Goal: Task Accomplishment & Management: Manage account settings

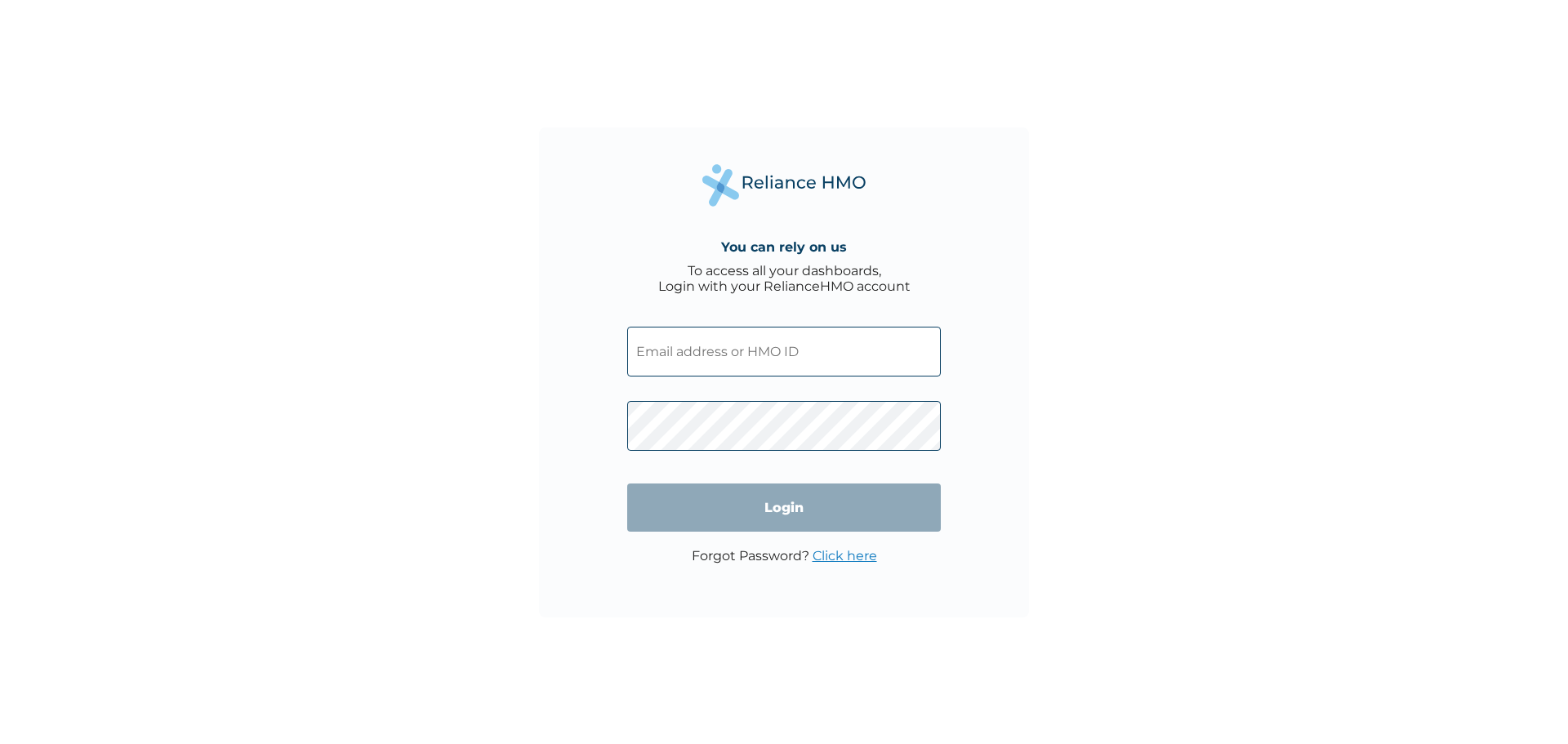
type input "[EMAIL_ADDRESS][DOMAIN_NAME]"
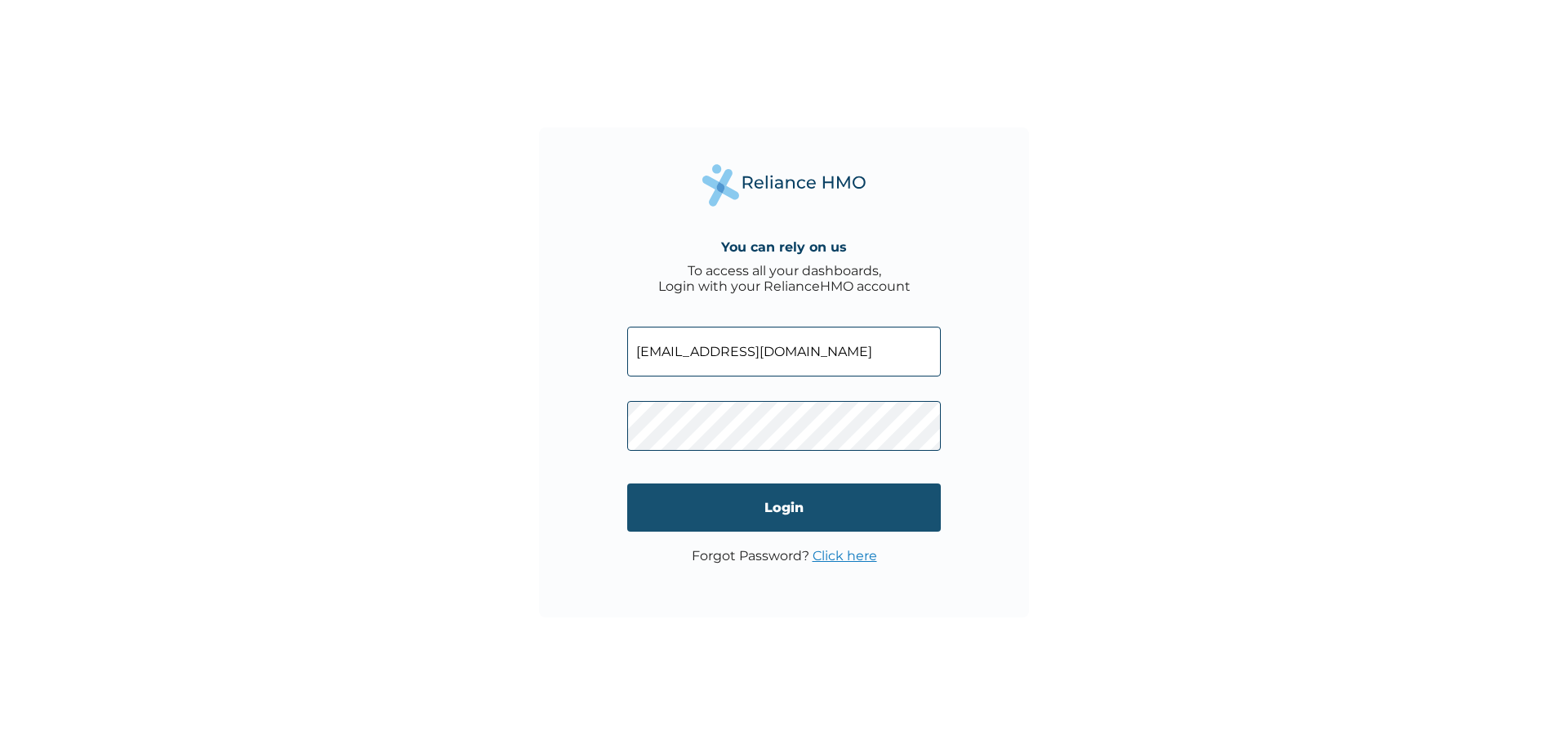
click at [881, 508] on input "Login" at bounding box center [784, 507] width 314 height 48
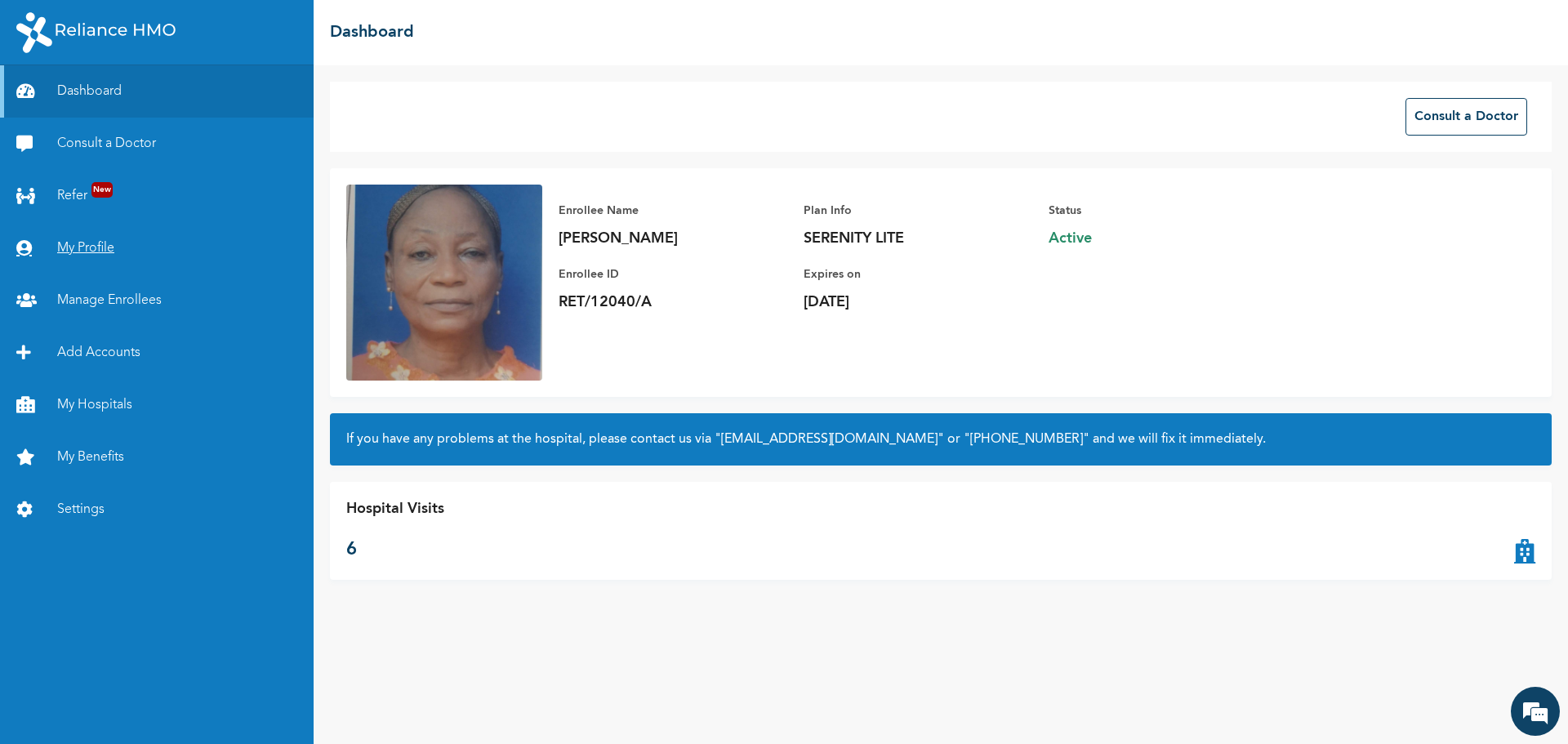
click at [89, 240] on link "My Profile" at bounding box center [157, 248] width 314 height 52
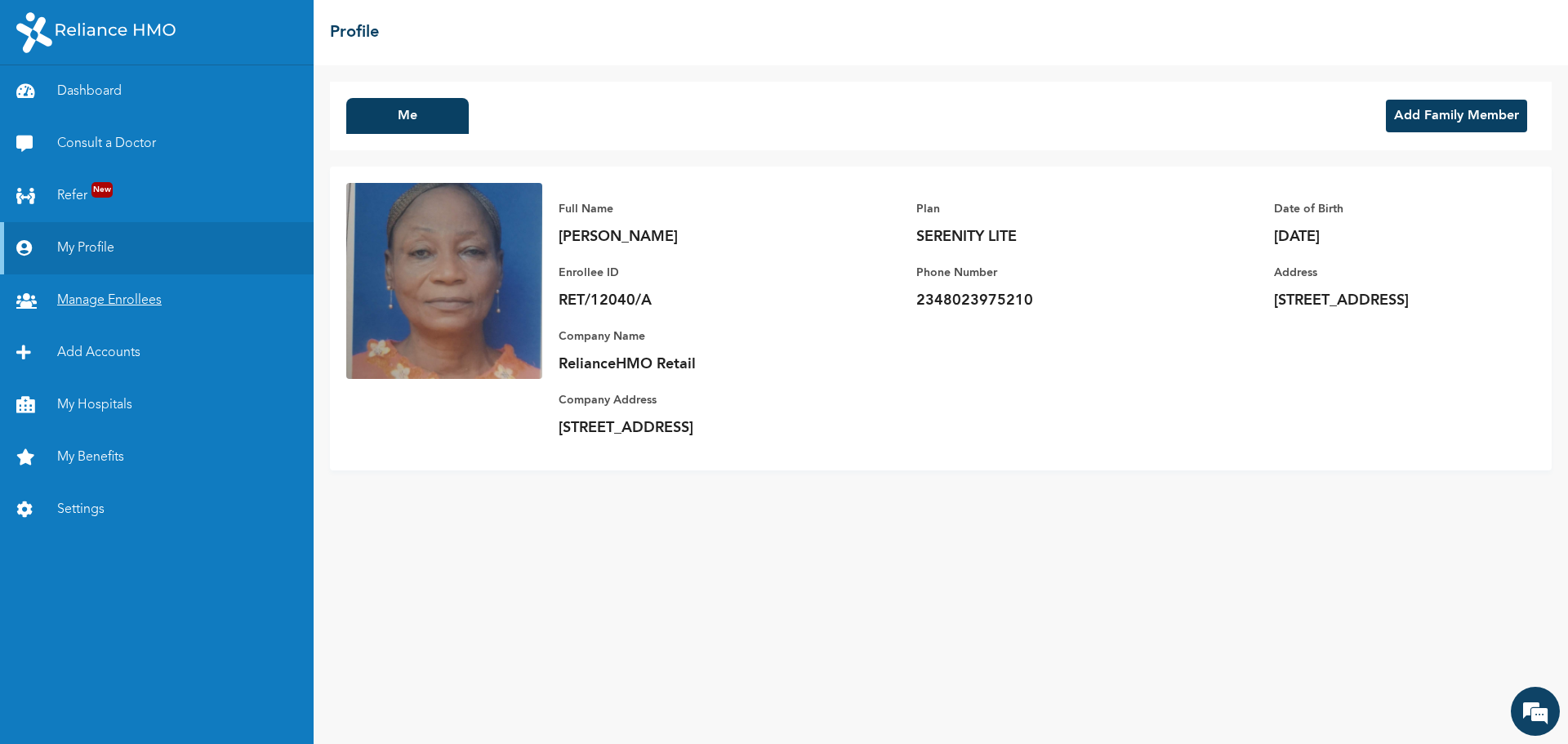
click at [95, 296] on link "Manage Enrollees" at bounding box center [157, 300] width 314 height 52
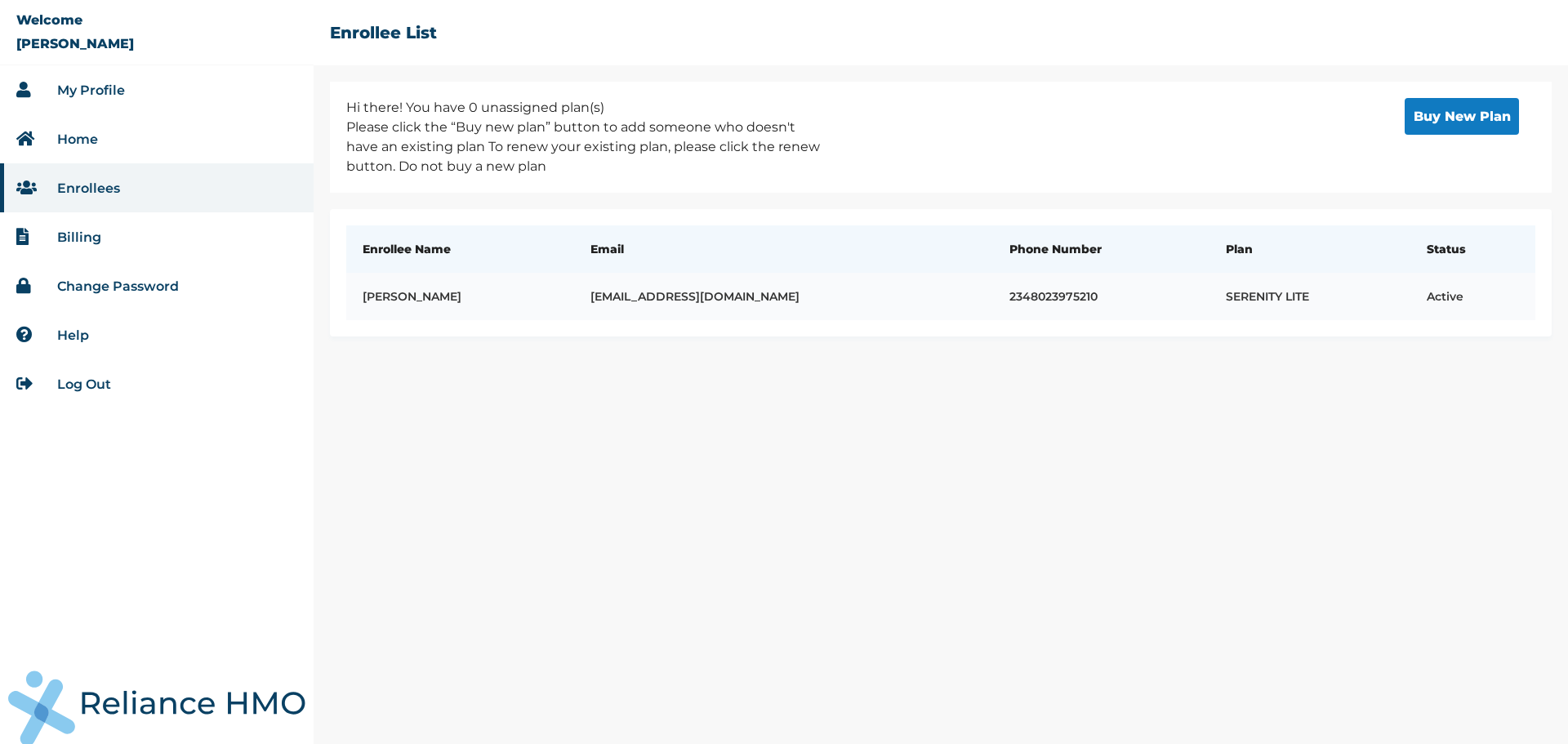
click at [1104, 296] on td "2348023975210" at bounding box center [1101, 296] width 216 height 47
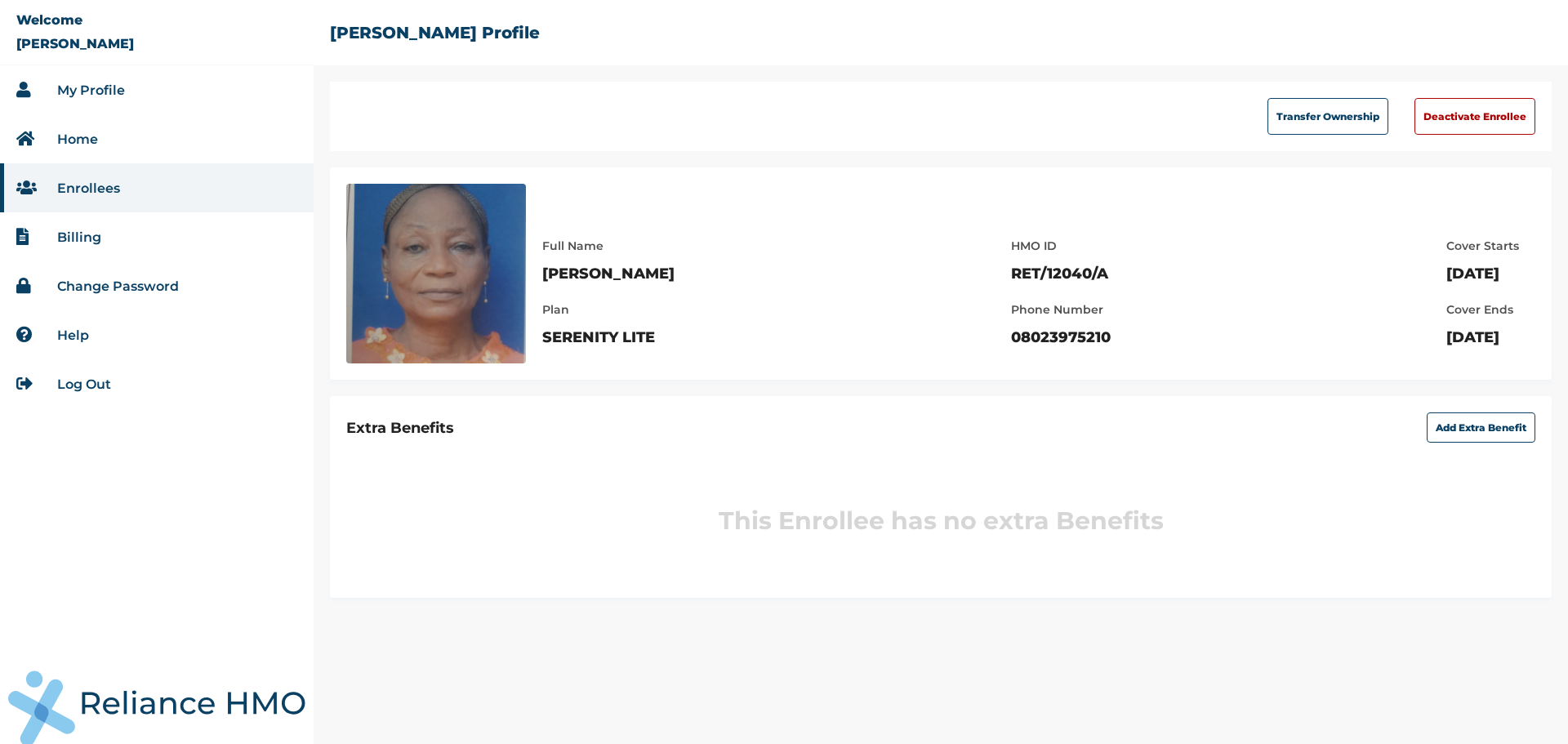
click at [96, 236] on link "Billing" at bounding box center [79, 237] width 44 height 15
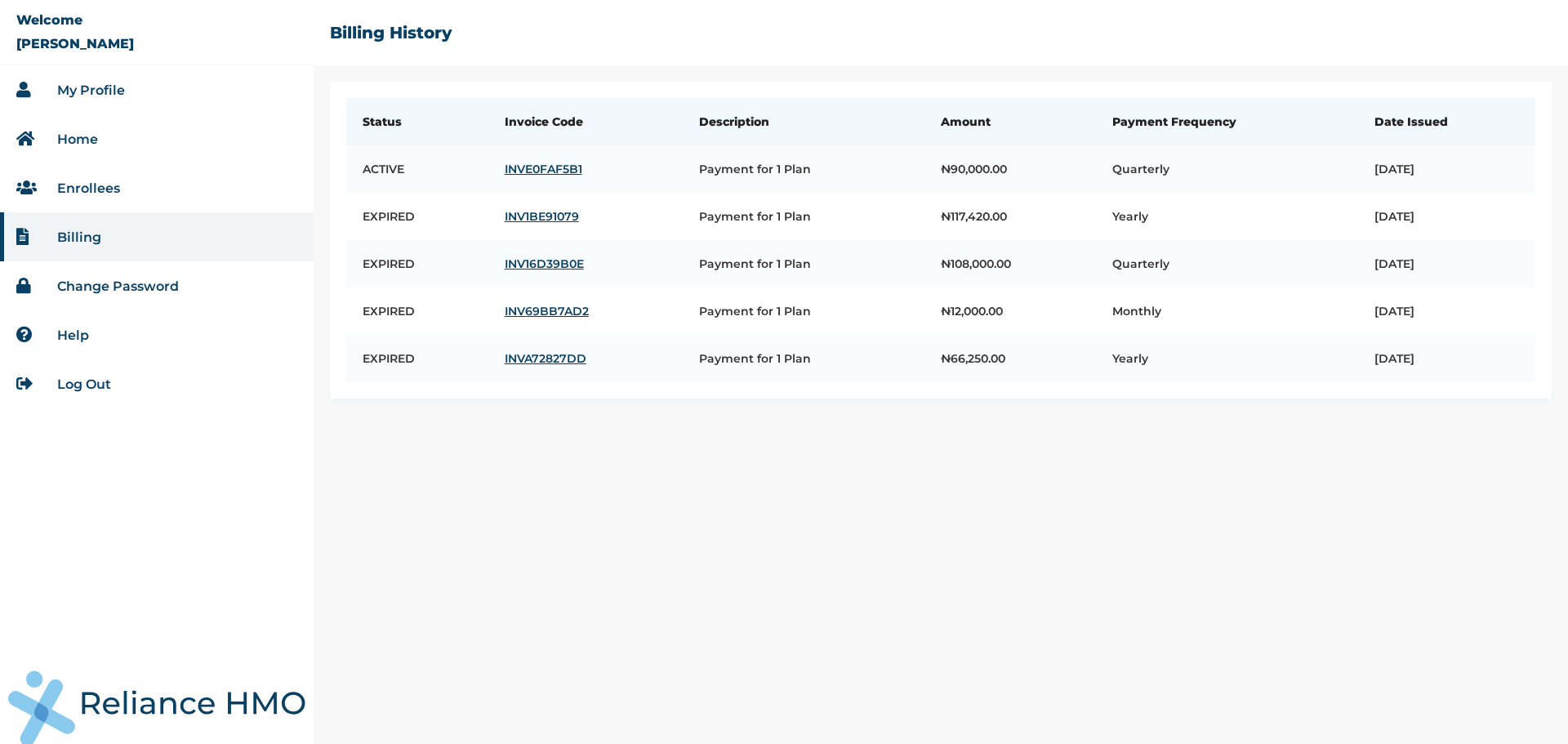
click at [77, 385] on link "Log Out" at bounding box center [84, 384] width 54 height 15
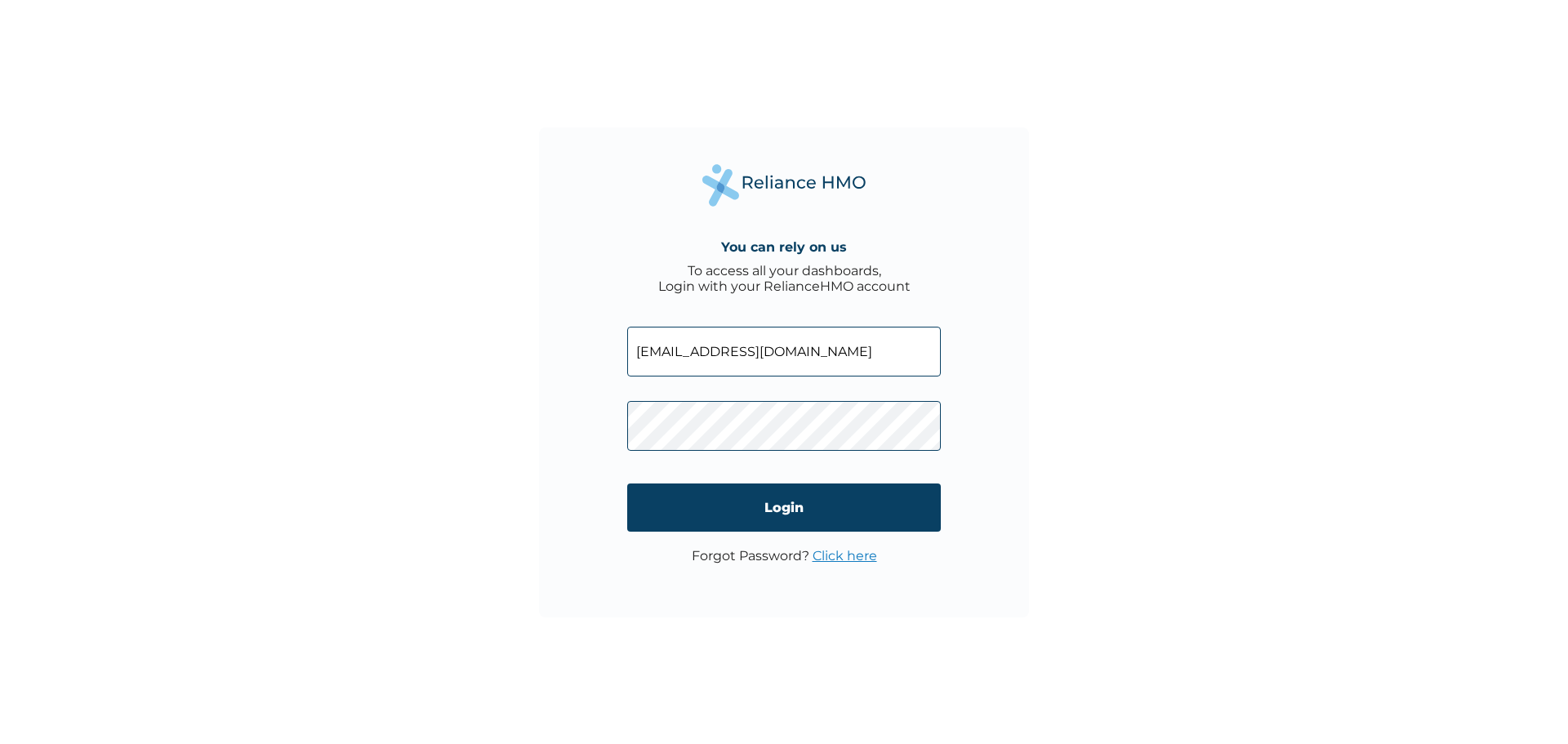
click at [850, 359] on input "adebolabucknor@gmail.com" at bounding box center [784, 351] width 314 height 50
type input "motolanibucknor@gmail.com"
click at [807, 501] on input "Login" at bounding box center [784, 507] width 314 height 48
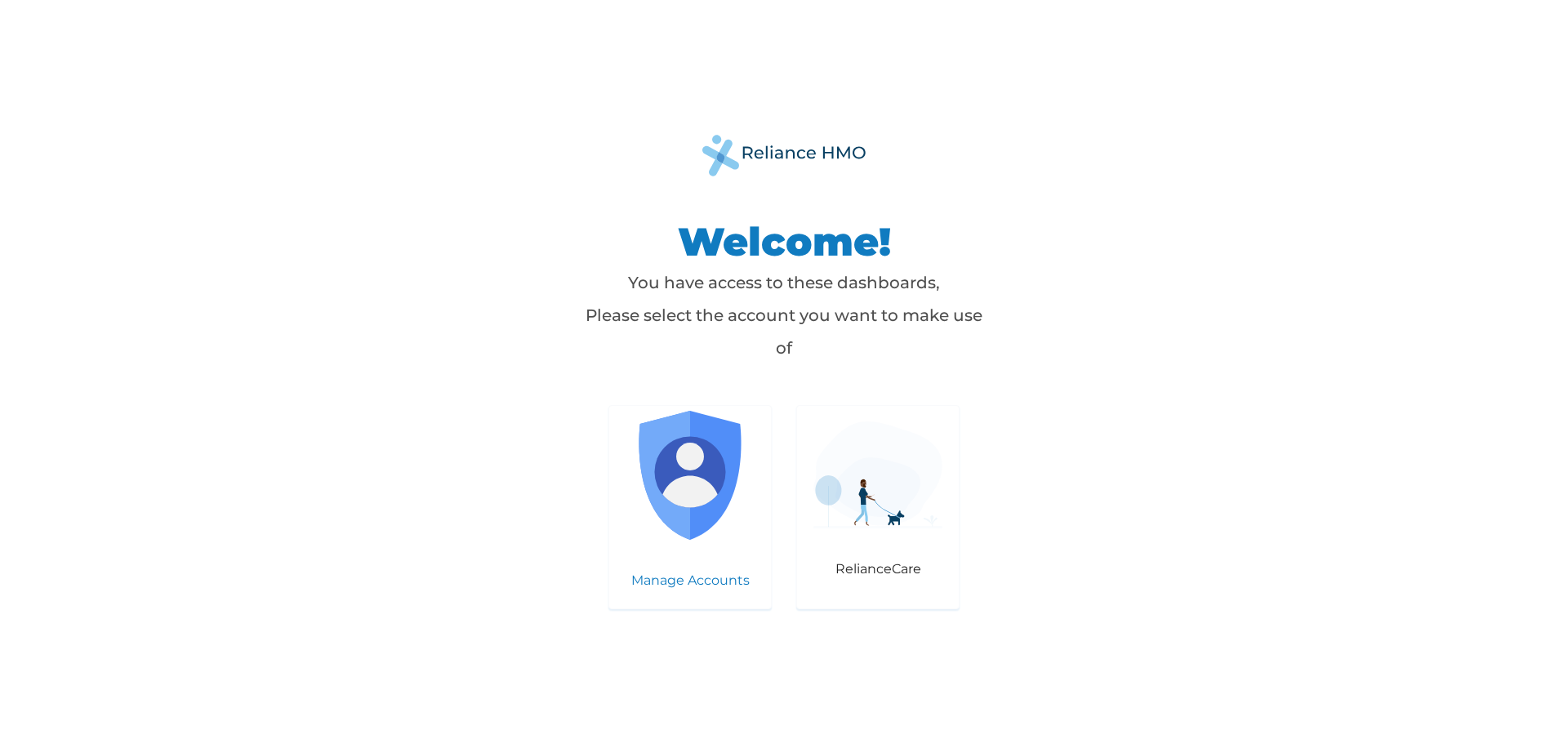
click at [701, 485] on img at bounding box center [690, 475] width 129 height 129
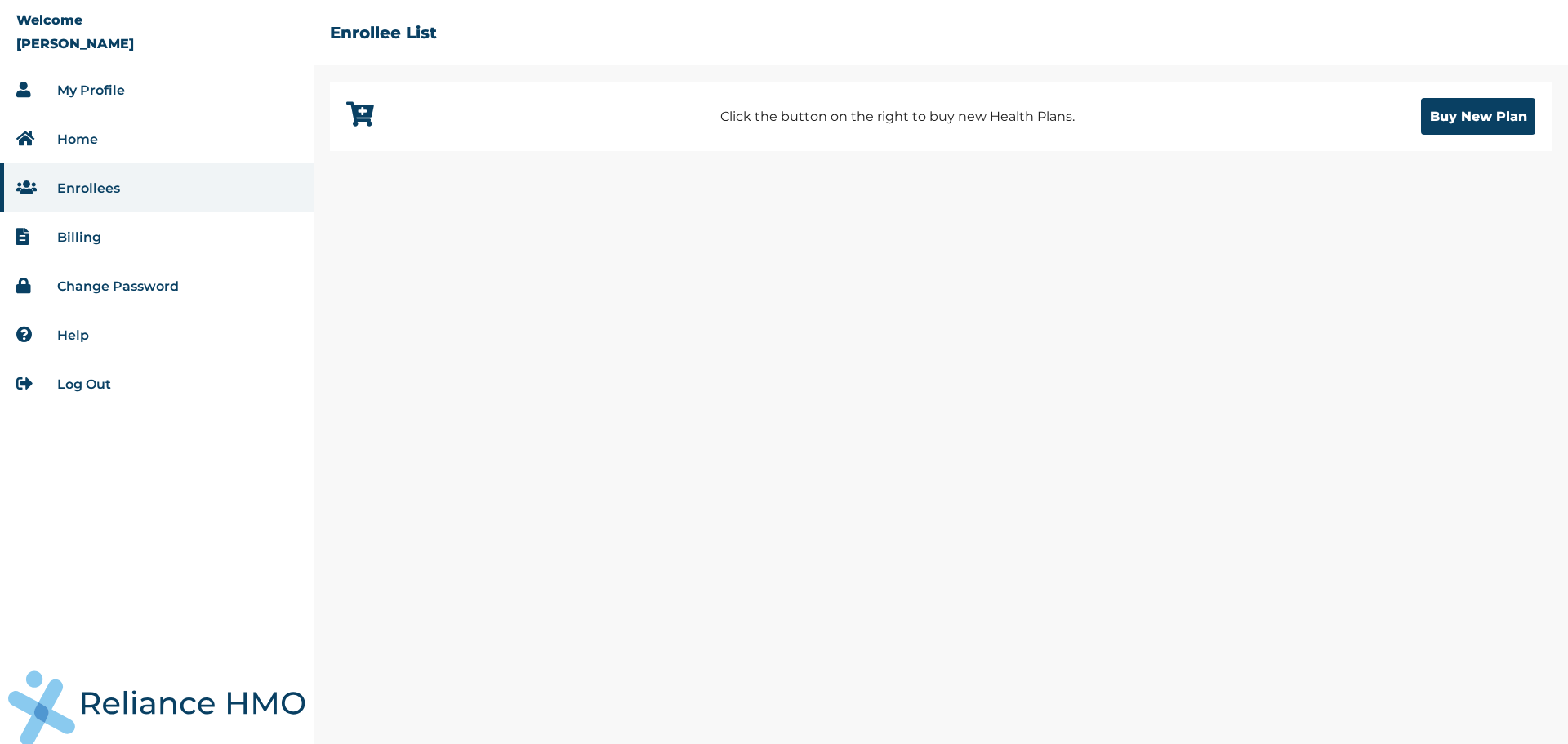
click at [87, 232] on link "Billing" at bounding box center [79, 237] width 44 height 15
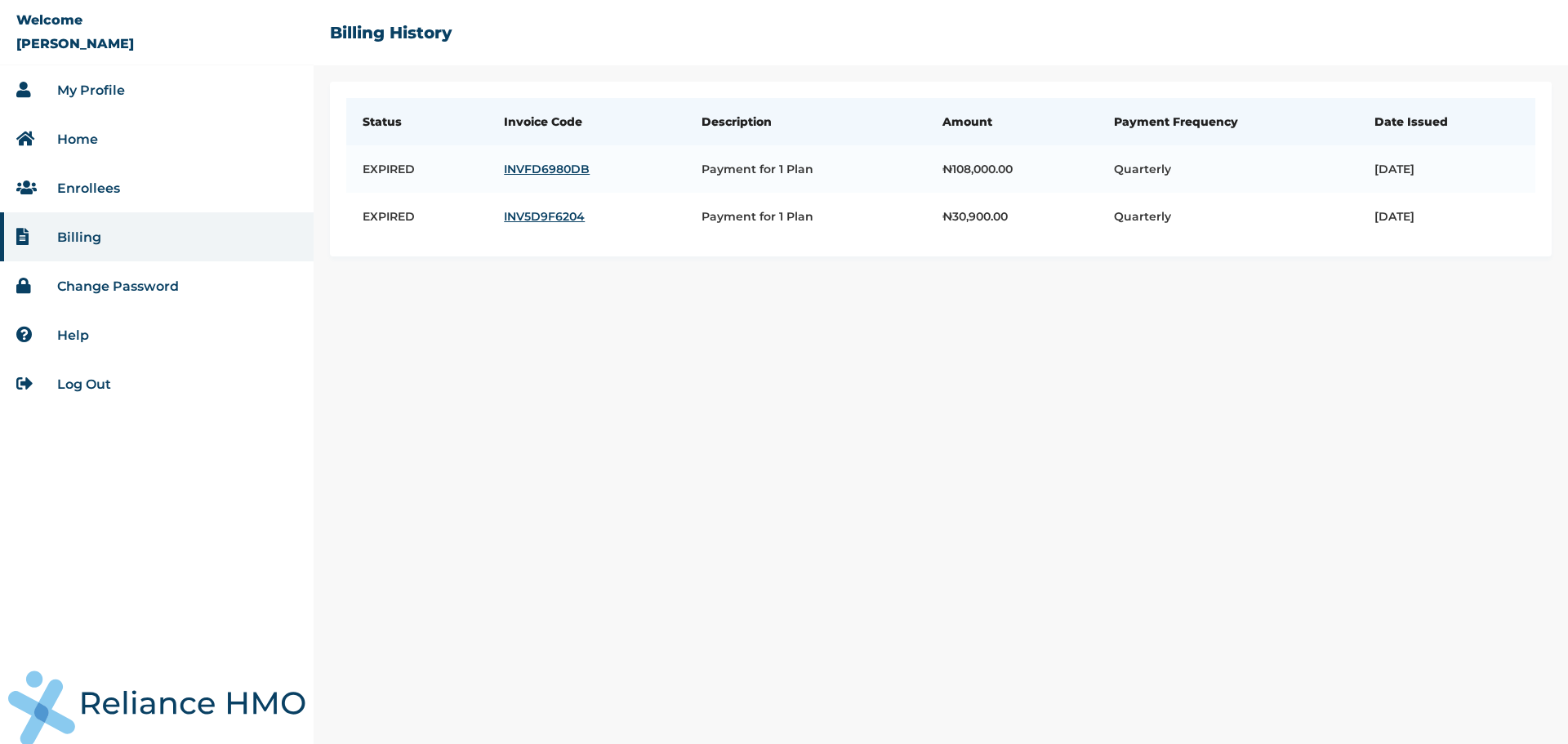
click at [94, 127] on li "Home" at bounding box center [157, 139] width 314 height 49
click at [94, 132] on link "Home" at bounding box center [78, 139] width 41 height 15
